Goal: Task Accomplishment & Management: Manage account settings

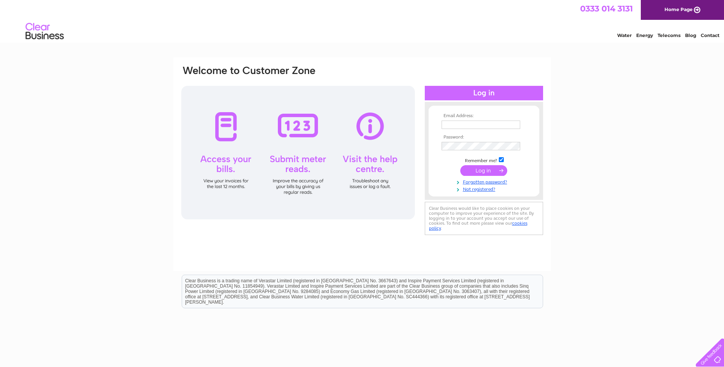
click at [444, 124] on input "text" at bounding box center [480, 125] width 79 height 8
type input "bozmarairdrie@hotmail.com"
click at [474, 171] on input "submit" at bounding box center [483, 171] width 47 height 11
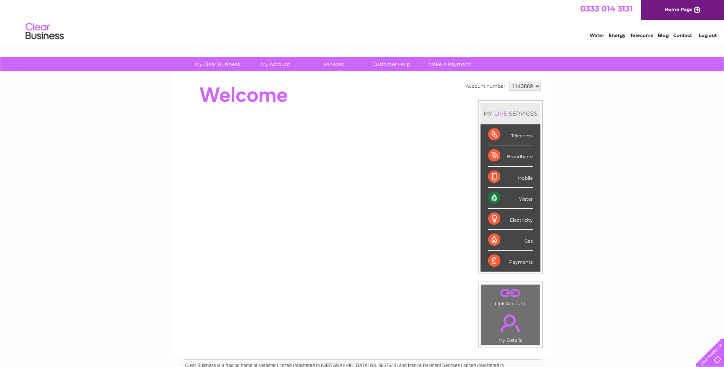
click at [525, 198] on div "Water" at bounding box center [510, 198] width 45 height 21
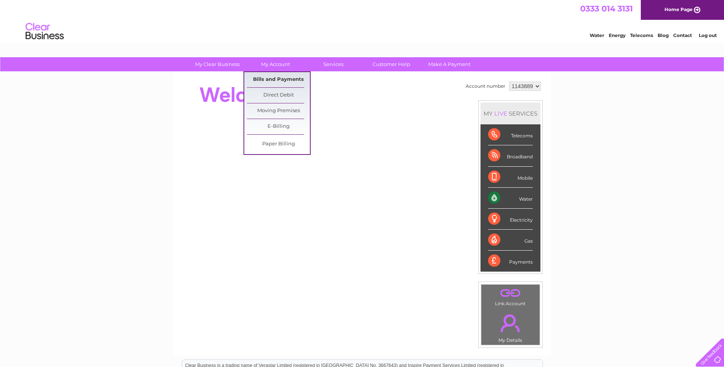
click at [270, 81] on link "Bills and Payments" at bounding box center [278, 79] width 63 height 15
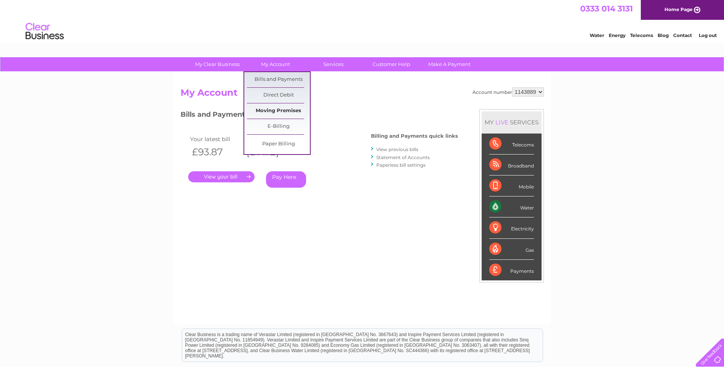
click at [277, 112] on link "Moving Premises" at bounding box center [278, 110] width 63 height 15
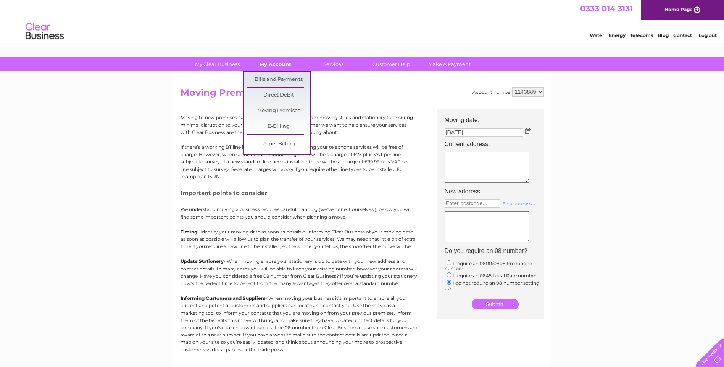
click at [274, 61] on link "My Account" at bounding box center [275, 64] width 63 height 14
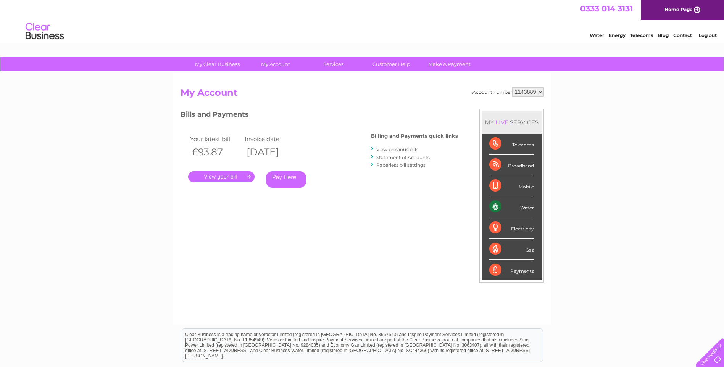
click at [411, 149] on link "View previous bills" at bounding box center [397, 149] width 42 height 6
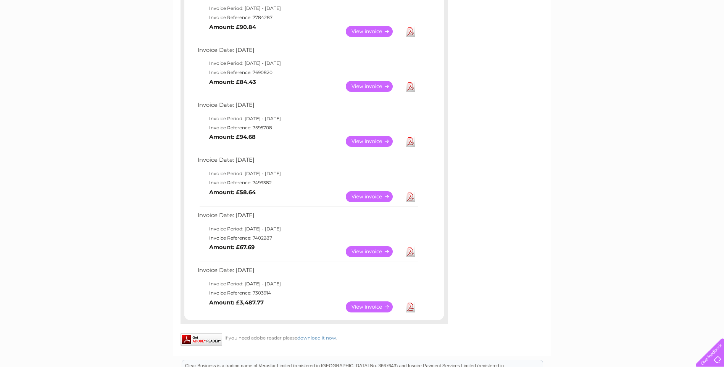
scroll to position [343, 0]
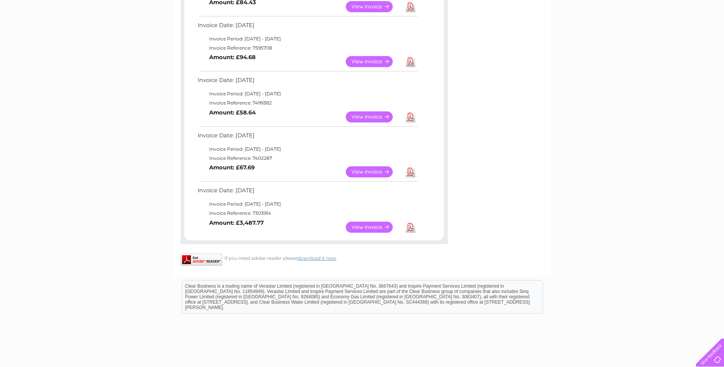
click at [360, 226] on link "View" at bounding box center [374, 227] width 56 height 11
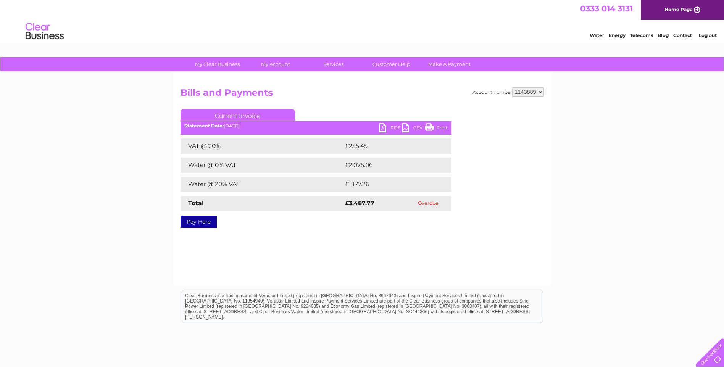
click at [384, 126] on link "PDF" at bounding box center [390, 128] width 23 height 11
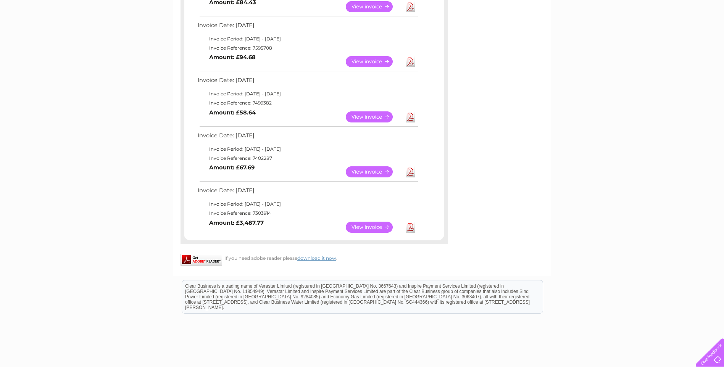
scroll to position [114, 0]
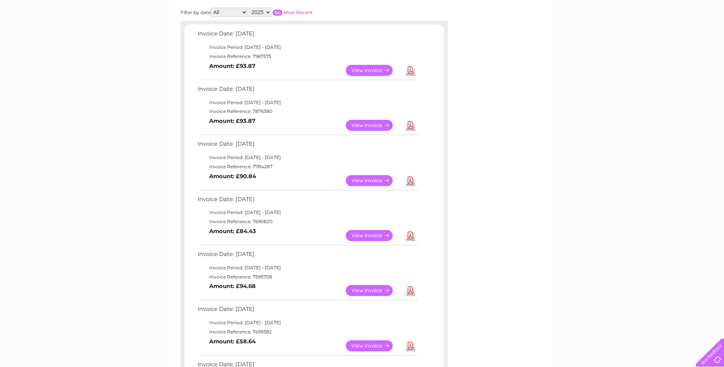
click at [368, 69] on link "View" at bounding box center [374, 70] width 56 height 11
click at [381, 122] on link "View" at bounding box center [374, 124] width 56 height 11
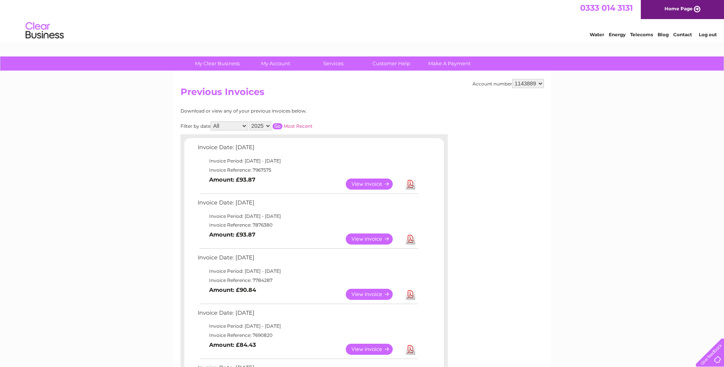
scroll to position [0, 0]
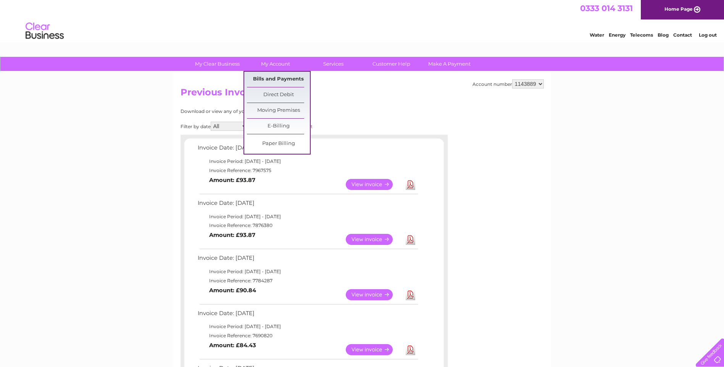
click at [284, 76] on link "Bills and Payments" at bounding box center [278, 79] width 63 height 15
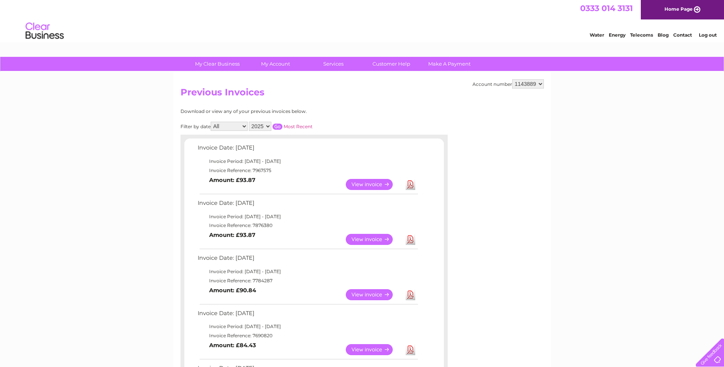
click at [244, 127] on select "All January February March April May June July August September October Novembe…" at bounding box center [229, 126] width 37 height 9
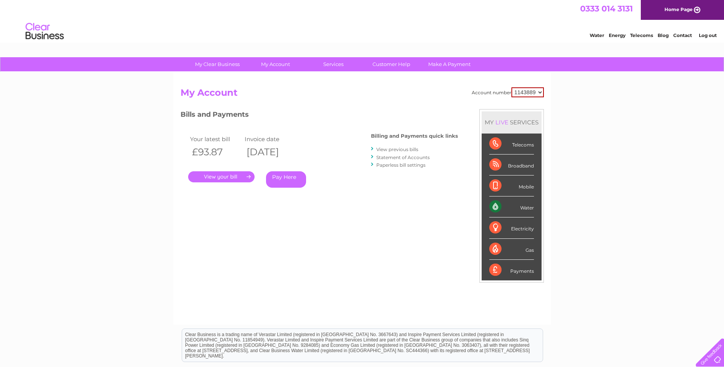
click at [389, 158] on link "Statement of Accounts" at bounding box center [402, 157] width 53 height 6
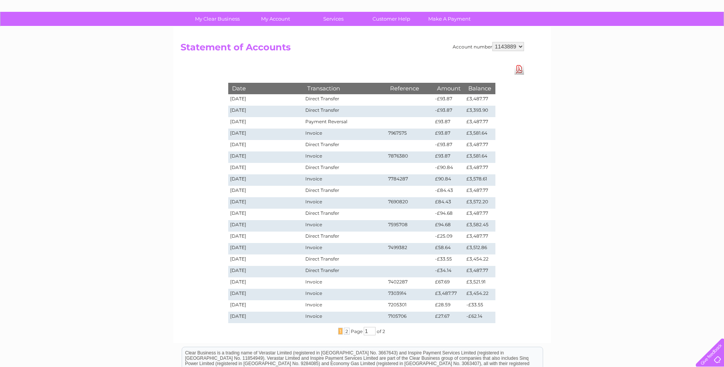
scroll to position [38, 0]
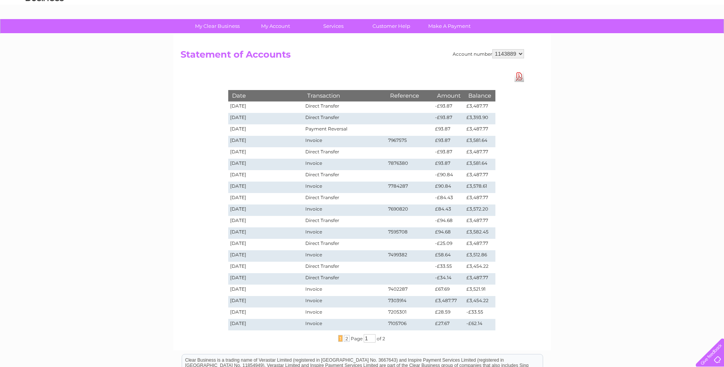
click at [159, 120] on div "My Clear Business Login Details My Details My Preferences Link Account My Accou…" at bounding box center [362, 250] width 724 height 462
